Goal: Communication & Community: Answer question/provide support

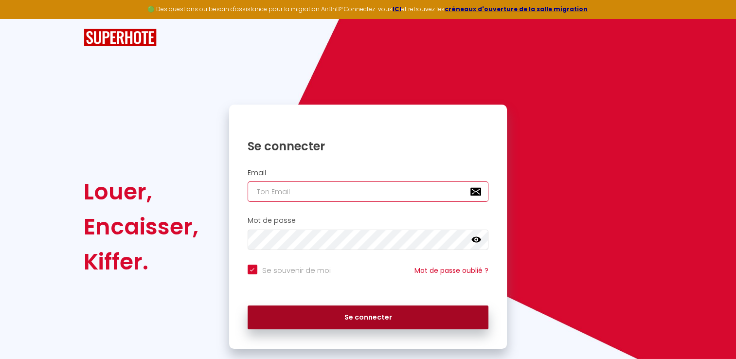
type input "[PERSON_NAME][EMAIL_ADDRESS][DOMAIN_NAME]"
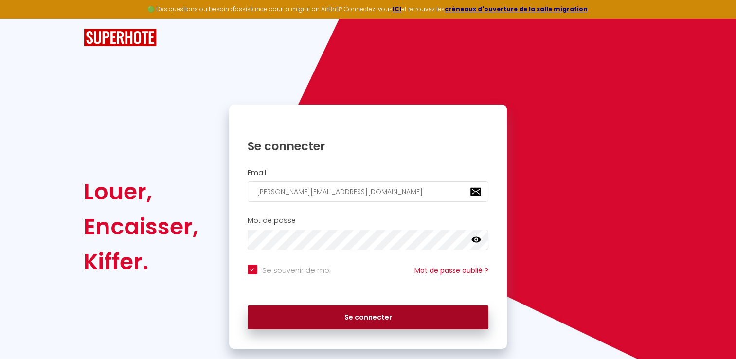
click at [406, 317] on button "Se connecter" at bounding box center [368, 318] width 241 height 24
checkbox input "true"
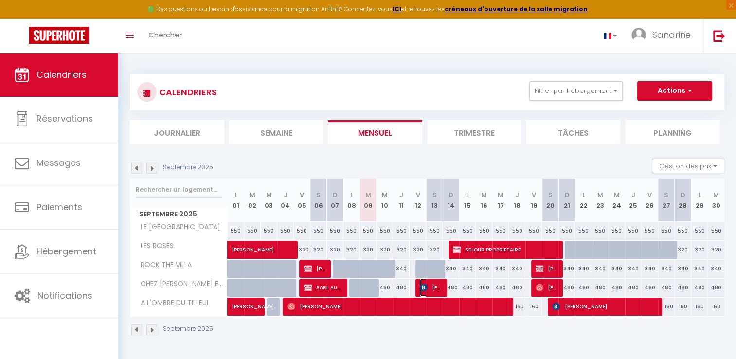
click at [433, 286] on span "[PERSON_NAME]" at bounding box center [431, 287] width 22 height 18
select select "OK"
select select "KO"
select select "0"
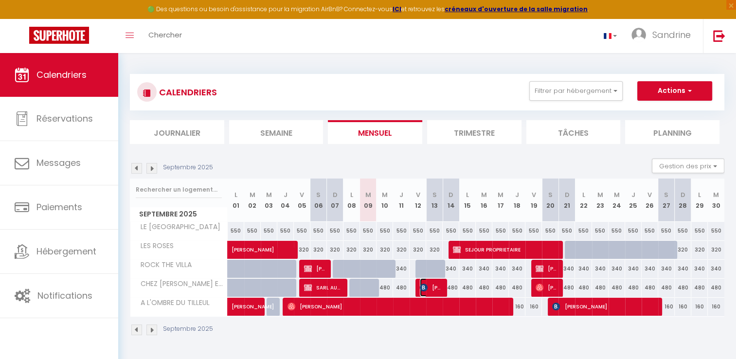
select select "1"
select select
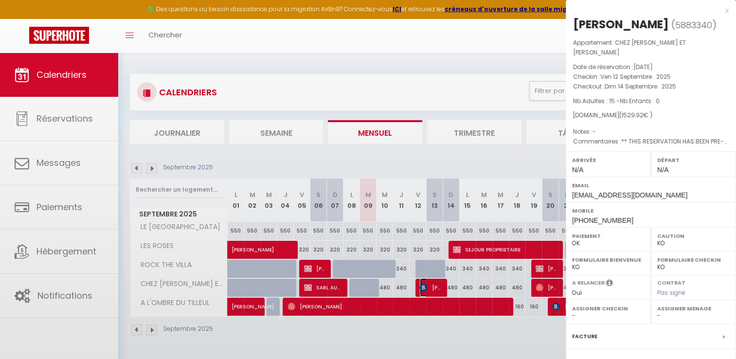
select select "25038"
select select "32445"
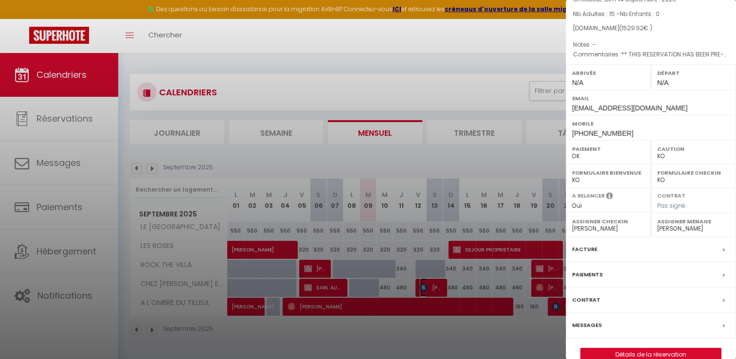
scroll to position [92, 0]
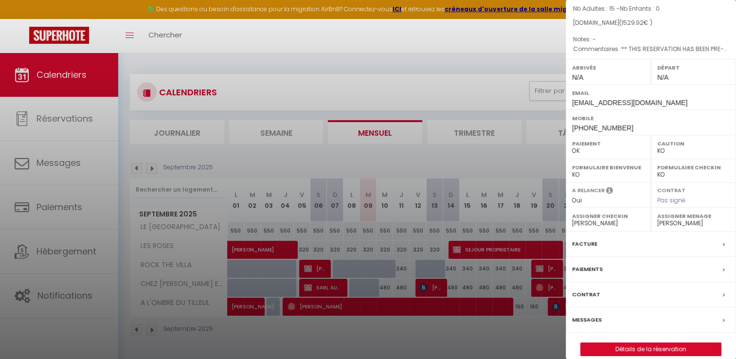
click at [723, 318] on icon at bounding box center [724, 321] width 2 height 6
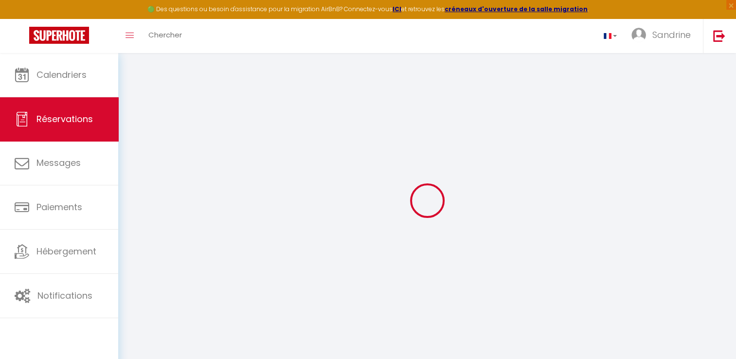
type input "[PERSON_NAME]"
type input "[EMAIL_ADDRESS][DOMAIN_NAME]"
type input "[PHONE_NUMBER]"
type input "[STREET_ADDRESS][PERSON_NAME]"
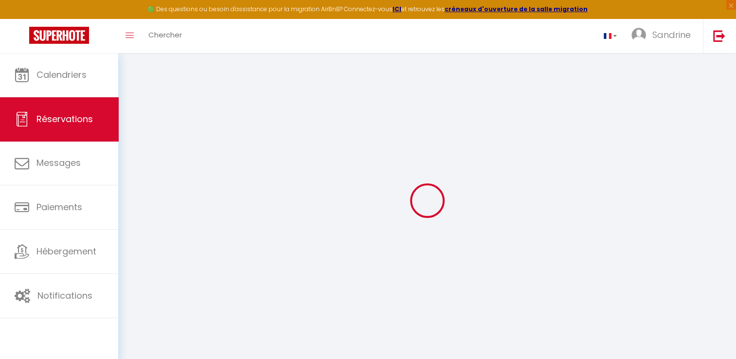
type input "[GEOGRAPHIC_DATA]"
select select "FR"
type input "221.7"
type input "21.42"
select select "65841"
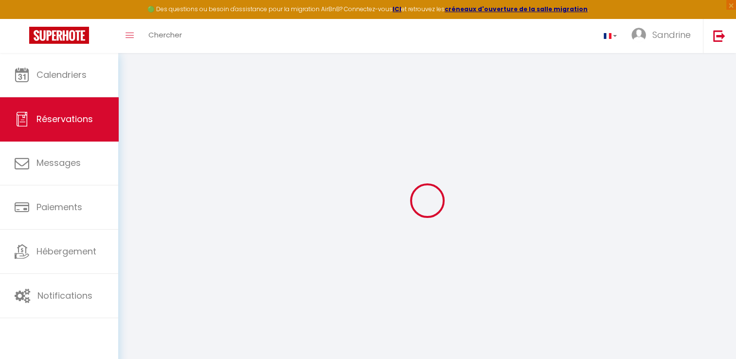
select select "1"
select select
type input "15"
select select "12"
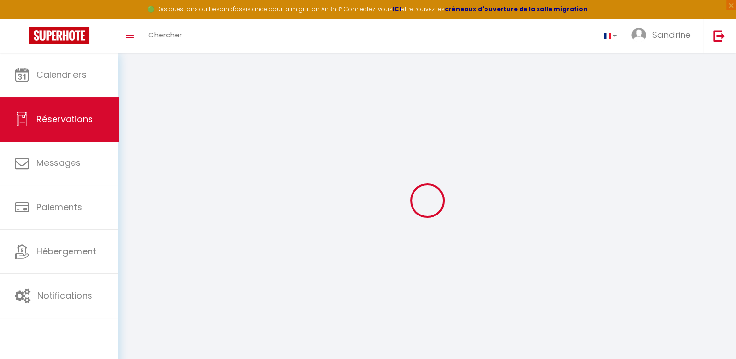
select select
type input "1298"
checkbox input "false"
select select "2"
type input "0"
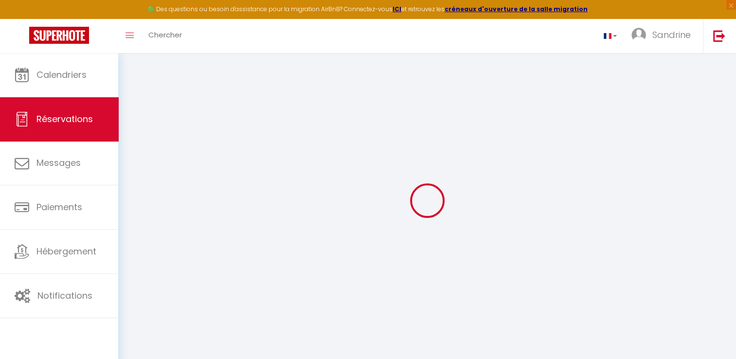
type input "0"
select select
select select "14"
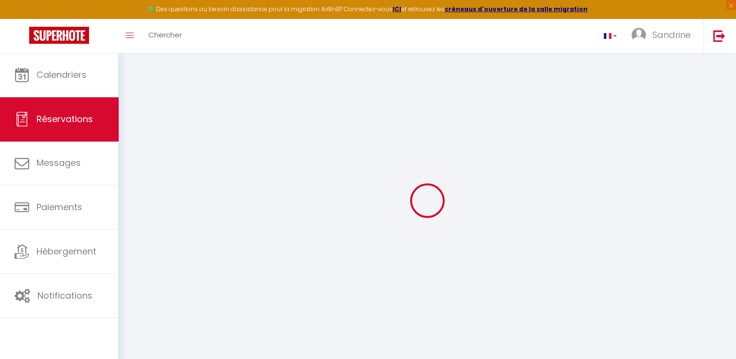
checkbox input "false"
select select
checkbox input "false"
select select
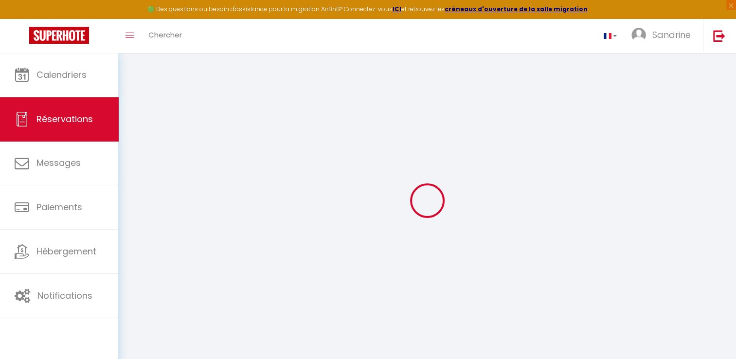
select select
checkbox input "false"
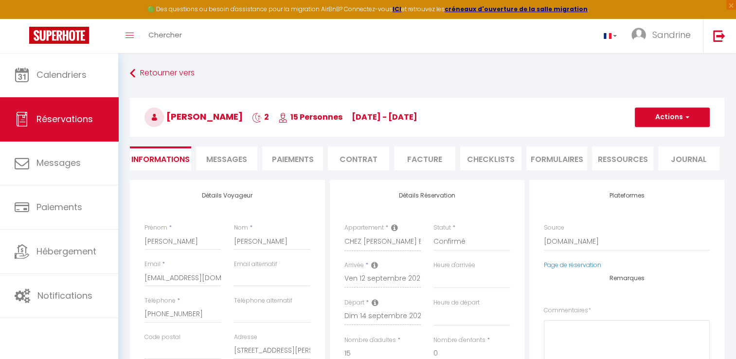
select select
checkbox input "false"
type textarea "** THIS RESERVATION HAS BEEN PRE-PAID ** BOOKING NOTE : Payment charge is EUR 2…"
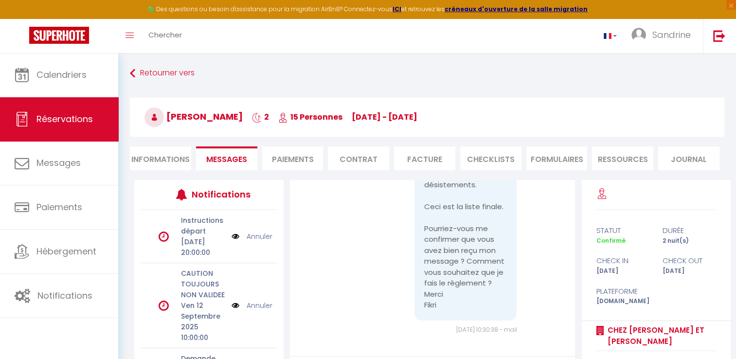
scroll to position [3085, 0]
click at [510, 334] on div "Bonjour, En ce qui concerne du kit lit, nous aurions uniquement besoin 5 kit li…" at bounding box center [433, 213] width 257 height 244
click at [234, 161] on span "Messages" at bounding box center [226, 159] width 41 height 11
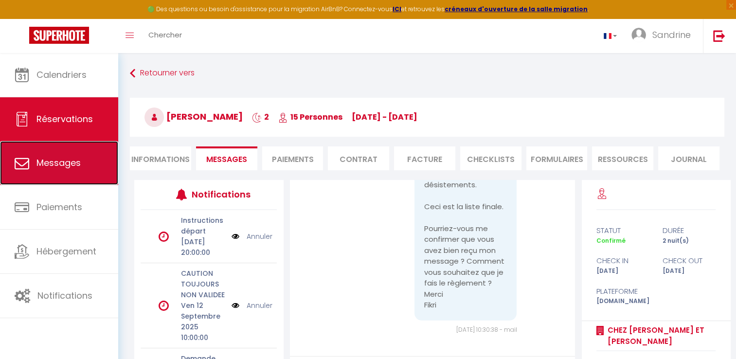
click at [87, 164] on link "Messages" at bounding box center [59, 163] width 118 height 44
select select "message"
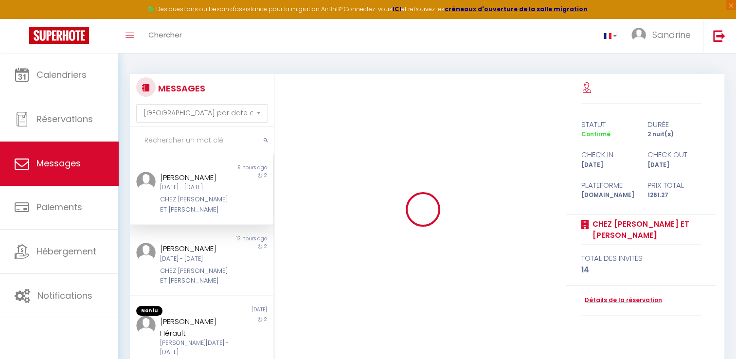
scroll to position [2494, 0]
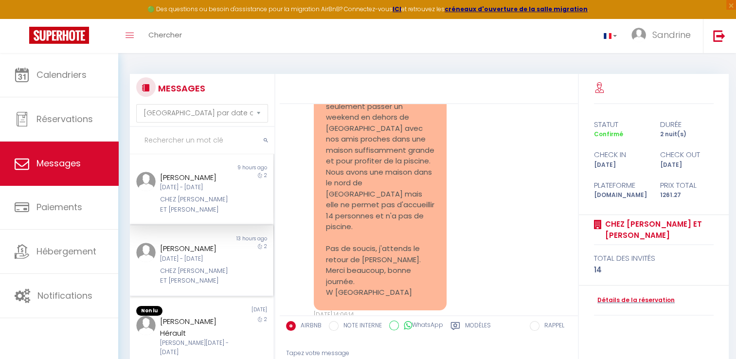
click at [204, 259] on div "[DATE] - [DATE]" at bounding box center [195, 259] width 71 height 9
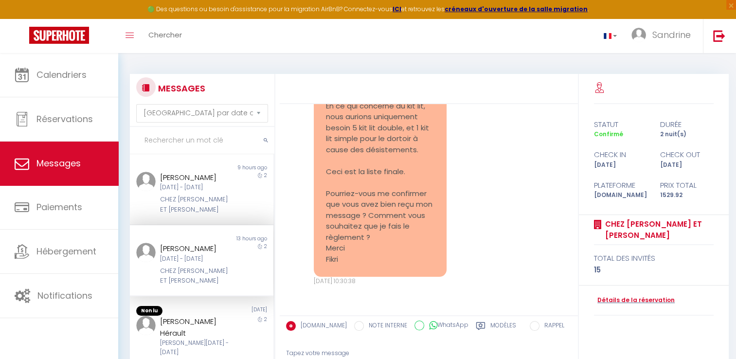
click at [350, 352] on div "Tapez votre message" at bounding box center [429, 354] width 286 height 24
click at [323, 355] on div "Tapez votre message" at bounding box center [429, 354] width 286 height 24
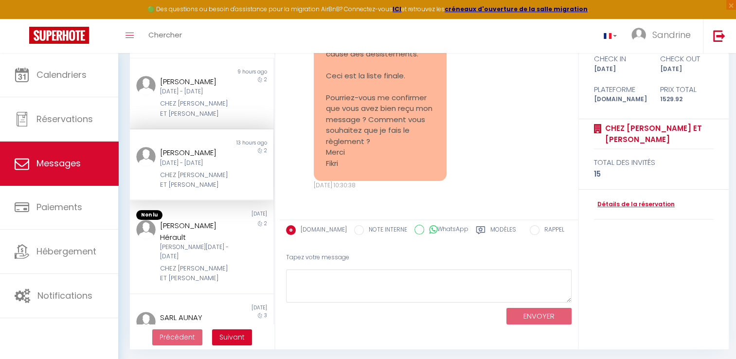
scroll to position [97, 0]
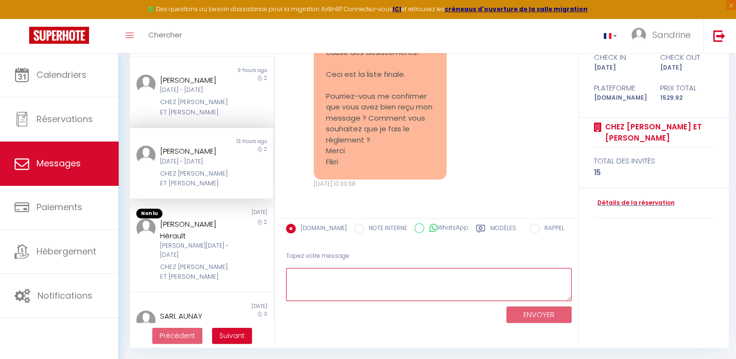
click at [486, 279] on textarea at bounding box center [429, 285] width 286 height 34
type textarea "Bonsoir, Nous avons bien pris en compte votre commande de 5 kits lit double et …"
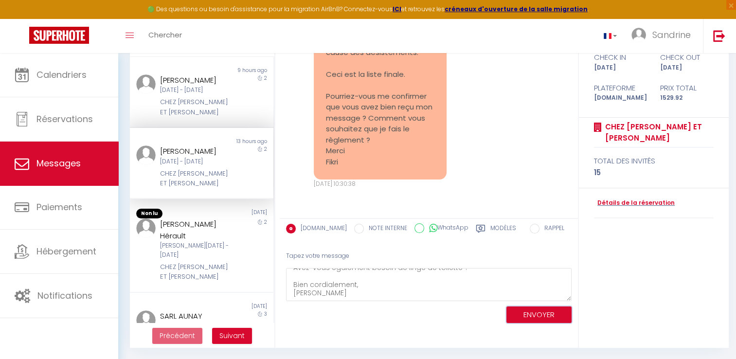
click at [538, 316] on button "ENVOYER" at bounding box center [539, 315] width 65 height 17
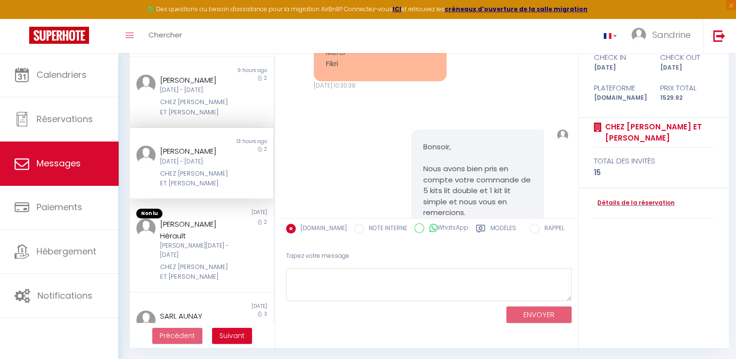
scroll to position [2709, 0]
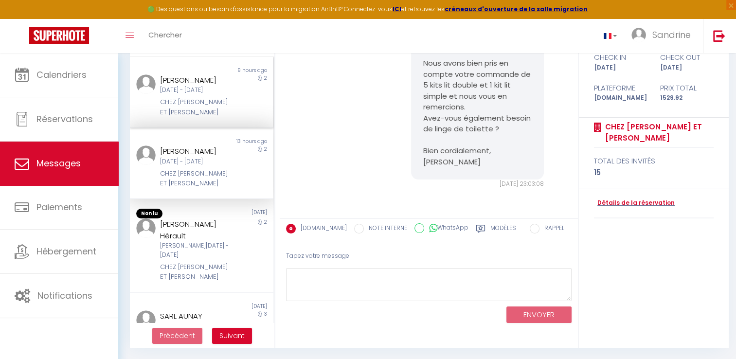
click at [218, 95] on div "[DATE] - [DATE]" at bounding box center [195, 90] width 71 height 9
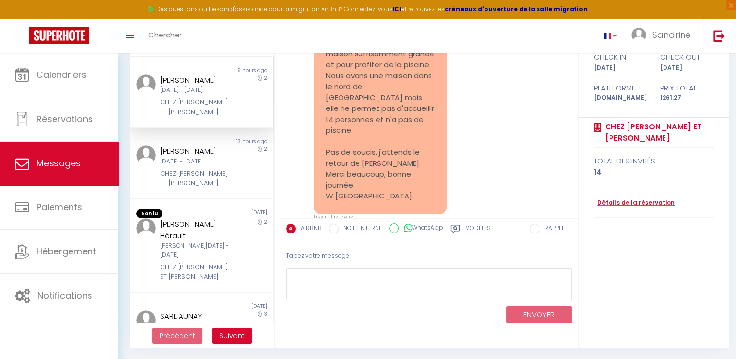
scroll to position [2494, 0]
click at [402, 276] on textarea at bounding box center [429, 285] width 286 height 34
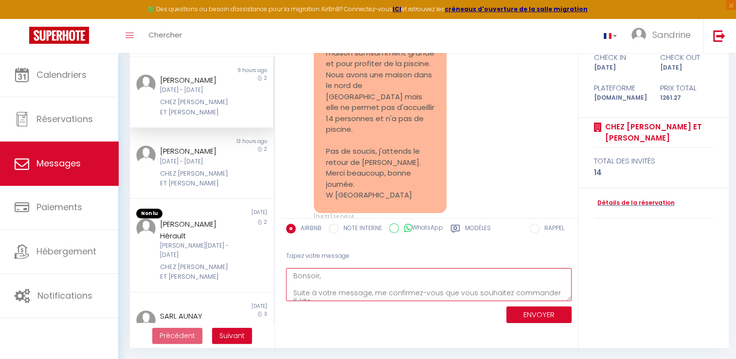
scroll to position [5, 0]
click at [555, 286] on textarea "Bonsoir, Suite à votre message, me confirmez-vous que vous souhaitez commander …" at bounding box center [429, 285] width 286 height 34
click at [483, 291] on textarea "Bonsoir, Suite à votre message, me confirmez-vous que vous souhaitez commander …" at bounding box center [429, 285] width 286 height 34
click at [481, 294] on textarea "Bonsoir, Suite à votre message, me confirmez-vous que vous souhaitez commander …" at bounding box center [429, 285] width 286 height 34
drag, startPoint x: 441, startPoint y: 286, endPoint x: 506, endPoint y: 283, distance: 65.3
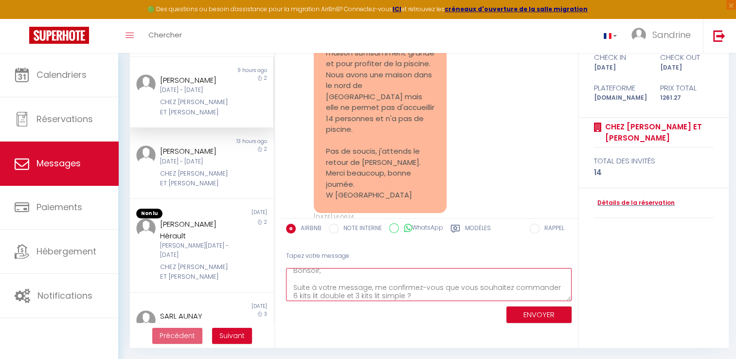
click at [506, 283] on textarea "Bonsoir, Suite à votre message, me confirmez-vous que vous souhaitez commander …" at bounding box center [429, 285] width 286 height 34
click at [436, 294] on textarea "Bonsoir, Suite à votre message, me confirmez-vous votre commande de 6 kits lit …" at bounding box center [429, 285] width 286 height 34
type textarea "Bonsoir, Suite à votre message, me confirmez-vous votre commande de 6 kits lit …"
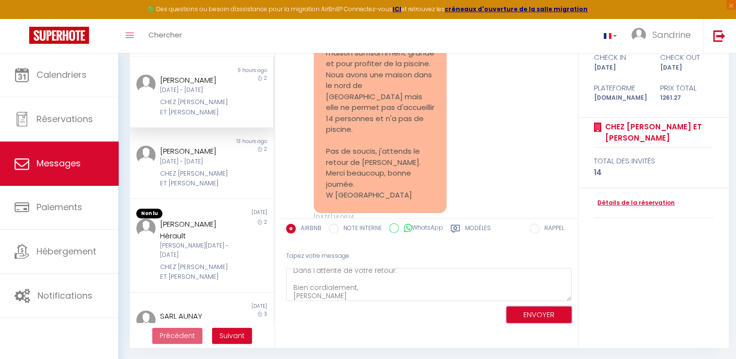
click at [528, 311] on button "ENVOYER" at bounding box center [539, 315] width 65 height 17
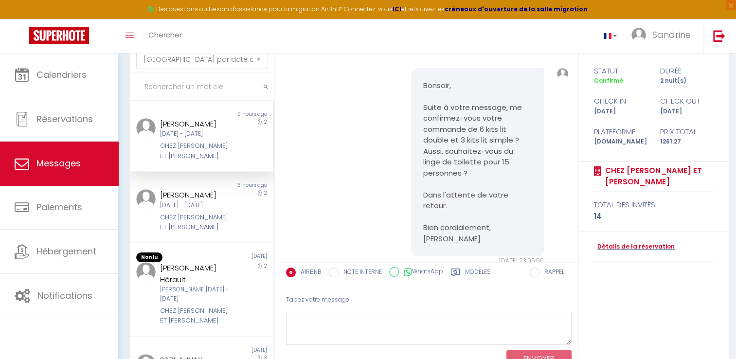
scroll to position [48, 0]
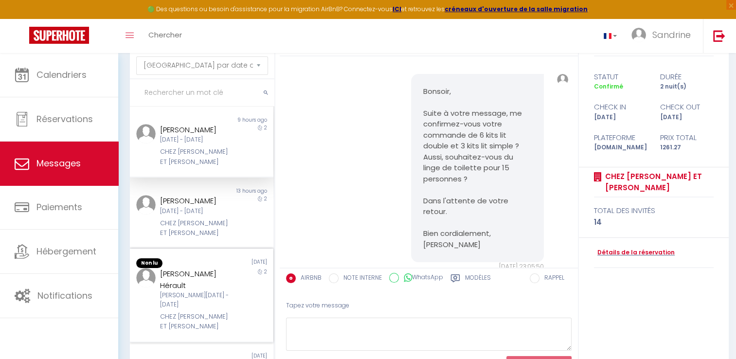
click at [196, 276] on div "[PERSON_NAME] Hérault" at bounding box center [195, 279] width 71 height 23
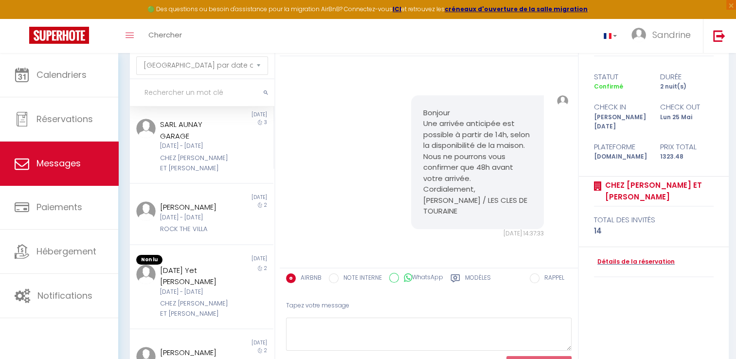
scroll to position [245, 0]
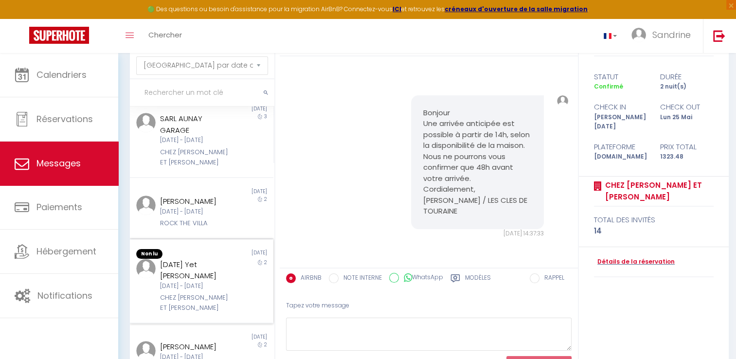
click at [206, 282] on div "[DATE] - [DATE]" at bounding box center [195, 286] width 71 height 9
